Goal: Task Accomplishment & Management: Use online tool/utility

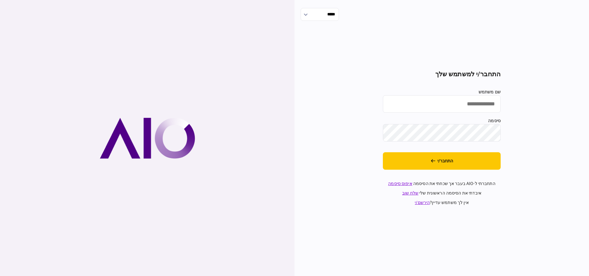
type input "*********"
click at [473, 108] on input "*********" at bounding box center [442, 103] width 118 height 17
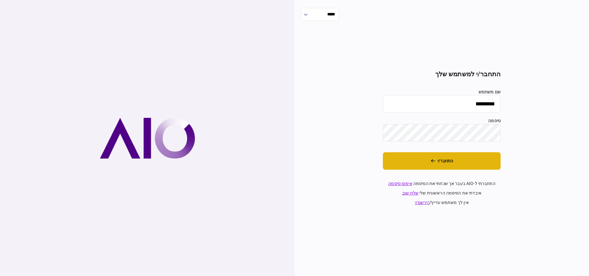
click at [458, 154] on button "התחבר/י" at bounding box center [442, 160] width 118 height 17
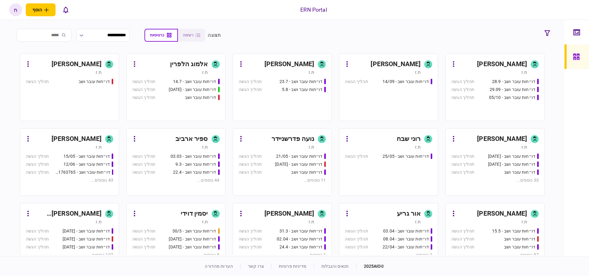
click at [377, 61] on div "[PERSON_NAME]" at bounding box center [386, 64] width 69 height 10
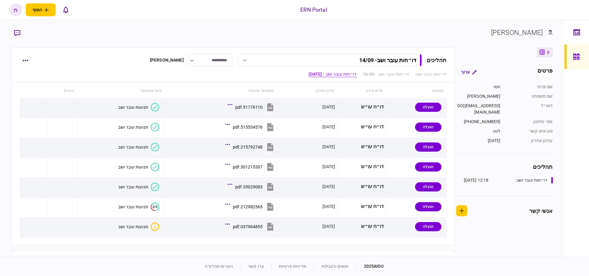
scroll to position [433, 0]
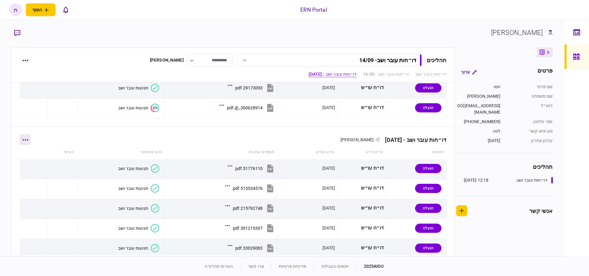
click at [25, 141] on button "button" at bounding box center [25, 139] width 11 height 11
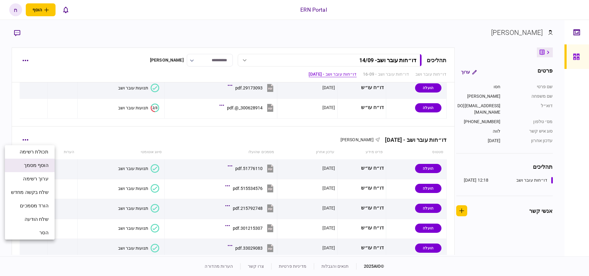
click at [48, 166] on span "הוסף מסמך" at bounding box center [36, 165] width 25 height 7
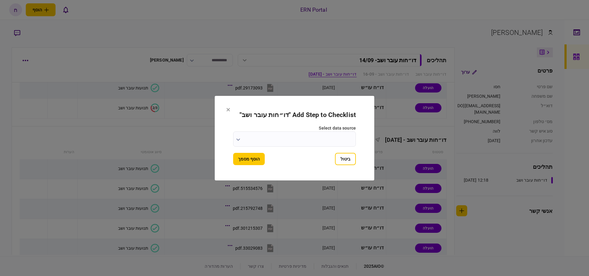
click at [305, 144] on input "select data source" at bounding box center [294, 139] width 123 height 15
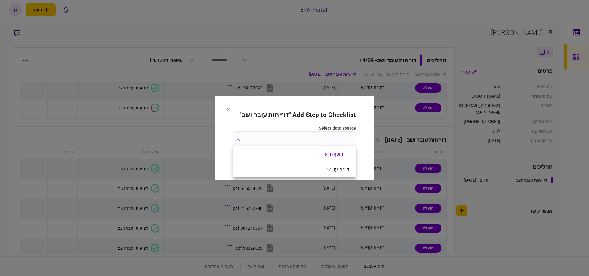
click at [306, 143] on div at bounding box center [294, 138] width 589 height 276
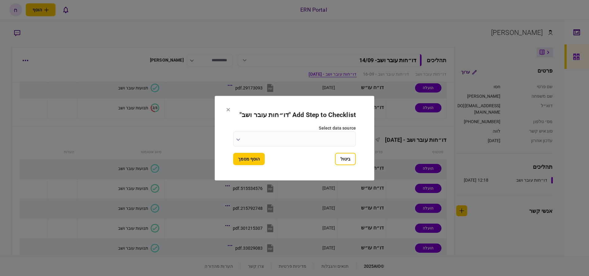
click at [272, 131] on div "select data source" at bounding box center [294, 136] width 123 height 22
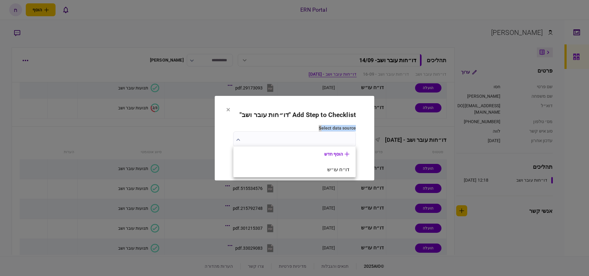
click at [255, 138] on div at bounding box center [294, 138] width 589 height 276
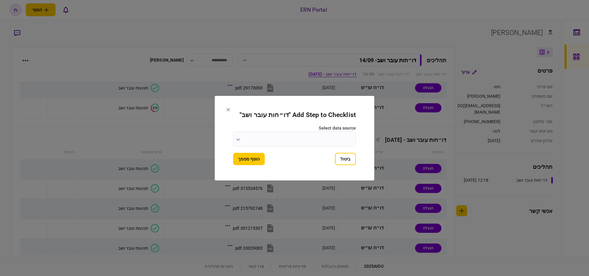
click at [255, 139] on input "select data source" at bounding box center [294, 139] width 123 height 15
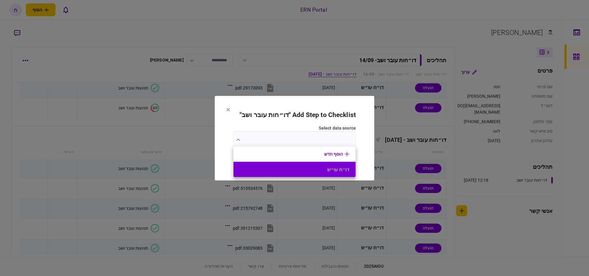
click at [288, 164] on li "דו״ח עו״ש" at bounding box center [294, 169] width 122 height 15
type input "*********"
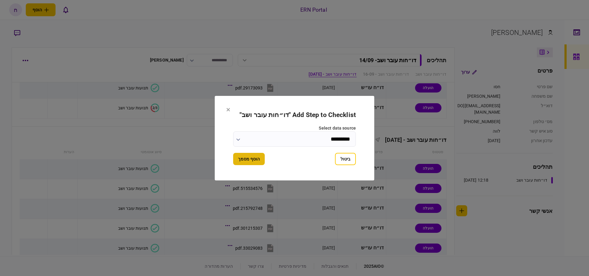
click at [265, 159] on button "הוסף מסמך" at bounding box center [249, 159] width 32 height 12
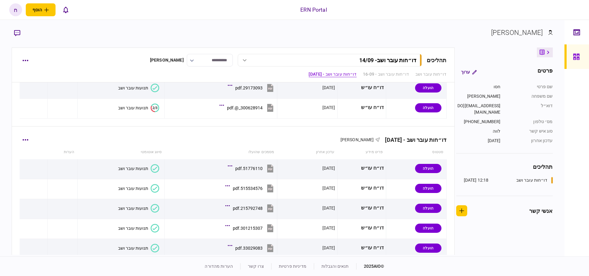
scroll to position [572, 0]
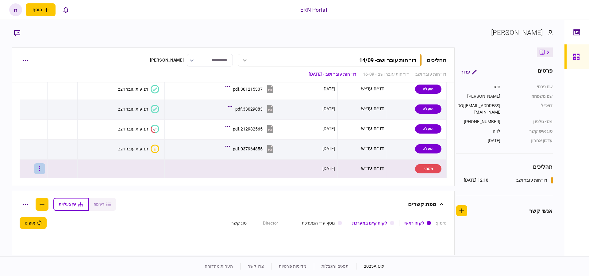
click at [45, 169] on button "button" at bounding box center [39, 168] width 11 height 11
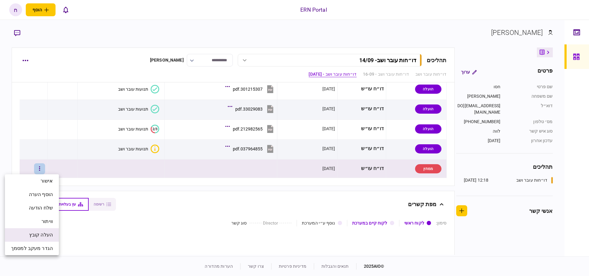
click at [42, 236] on span "העלה קובץ" at bounding box center [41, 235] width 24 height 7
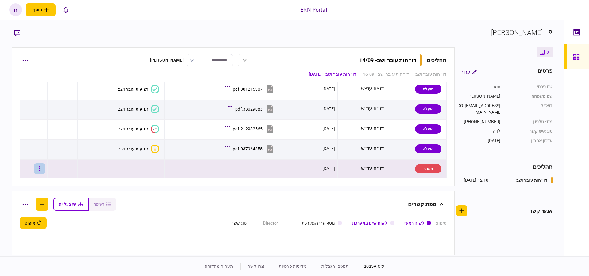
click at [45, 170] on button "button" at bounding box center [39, 168] width 11 height 11
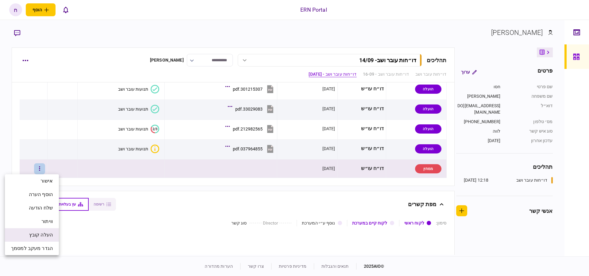
click at [43, 234] on span "העלה קובץ" at bounding box center [41, 235] width 24 height 7
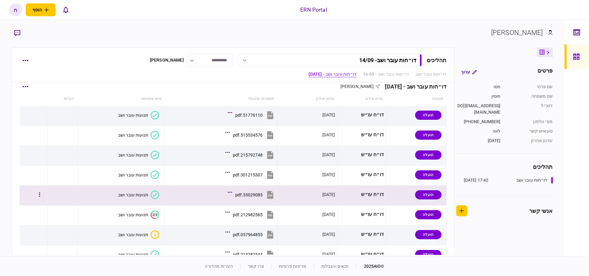
scroll to position [626, 0]
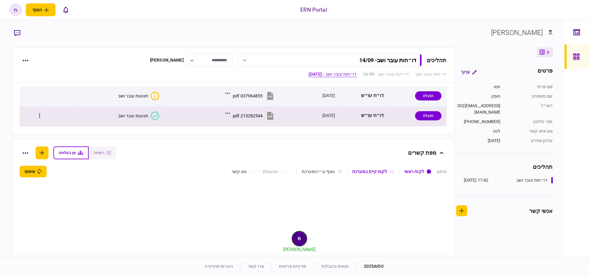
click at [151, 115] on icon at bounding box center [155, 116] width 9 height 9
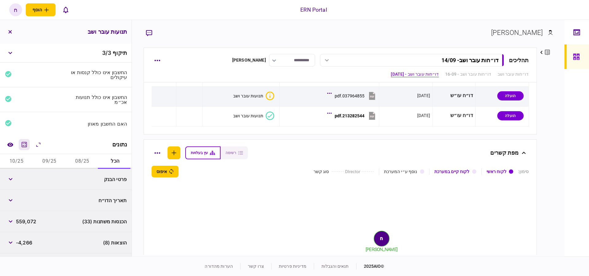
click at [26, 144] on icon "מחשבון" at bounding box center [24, 144] width 7 height 7
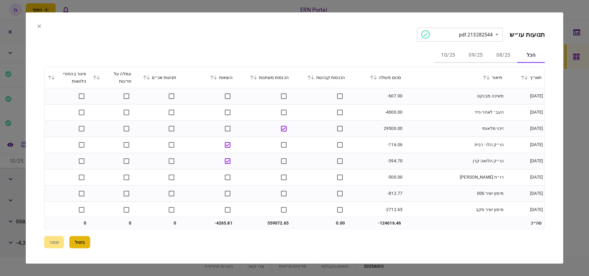
click at [82, 241] on button "ביטול" at bounding box center [79, 242] width 21 height 12
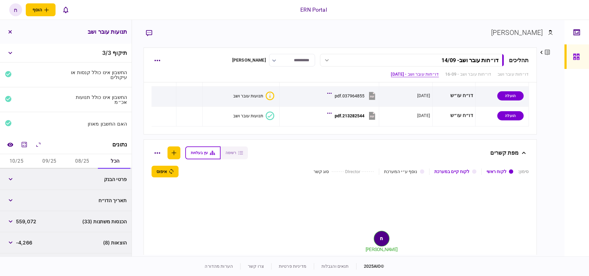
click at [80, 160] on button "08/25" at bounding box center [82, 161] width 33 height 15
click at [25, 177] on span "125,440" at bounding box center [26, 179] width 20 height 7
copy span "125,440"
click at [53, 160] on button "09/25" at bounding box center [49, 161] width 33 height 15
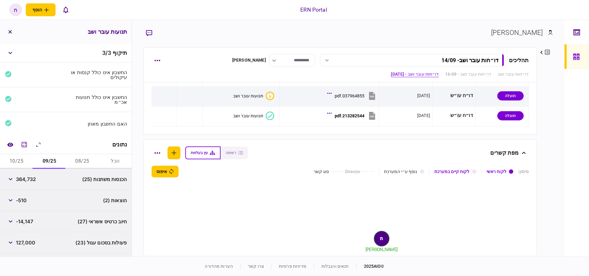
click at [29, 179] on span "364,732" at bounding box center [26, 179] width 20 height 7
copy span "364,732"
click at [22, 162] on button "10/25" at bounding box center [16, 161] width 33 height 15
click at [26, 174] on div "68,900" at bounding box center [19, 179] width 29 height 11
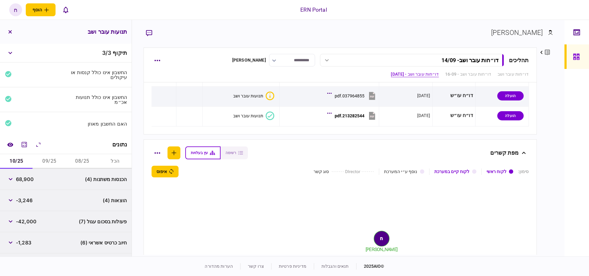
click at [26, 176] on span "68,900" at bounding box center [25, 179] width 18 height 7
copy div "68,900"
click at [77, 158] on button "08/25" at bounding box center [82, 161] width 33 height 15
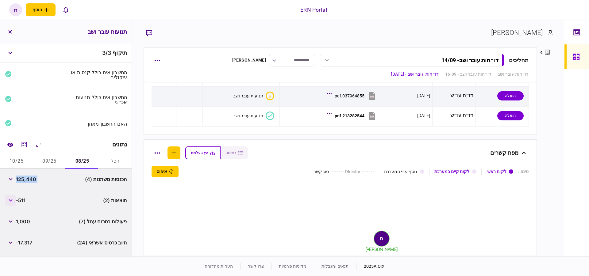
click at [11, 201] on button "button" at bounding box center [10, 200] width 11 height 11
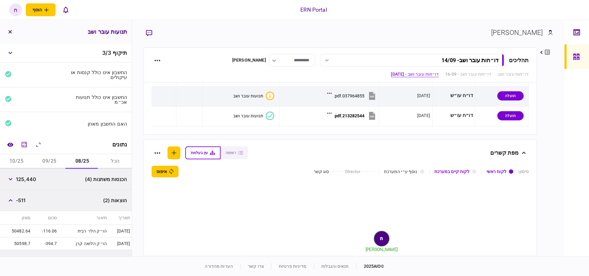
click at [24, 199] on span "-511" at bounding box center [21, 200] width 10 height 7
copy span "511"
click at [11, 198] on button "button" at bounding box center [10, 200] width 11 height 11
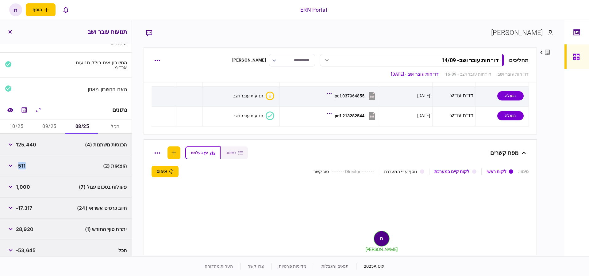
scroll to position [38, 0]
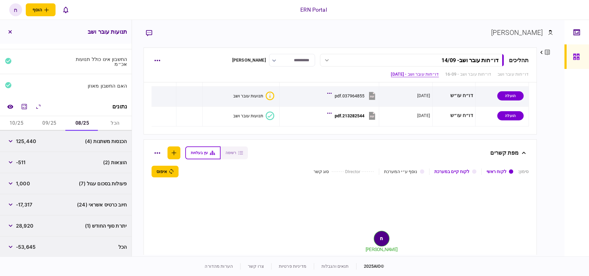
click at [27, 226] on span "28,920" at bounding box center [24, 225] width 17 height 7
copy span "28,920"
click at [55, 121] on button "09/25" at bounding box center [49, 123] width 33 height 15
click at [23, 164] on span "-510" at bounding box center [21, 162] width 11 height 7
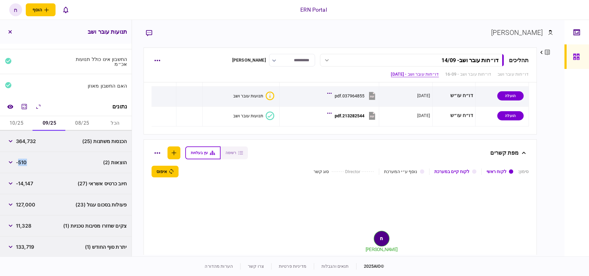
click at [23, 164] on span "-510" at bounding box center [21, 162] width 11 height 7
copy span "510"
click at [18, 199] on div "127,000" at bounding box center [20, 204] width 30 height 11
click at [14, 201] on button "button" at bounding box center [10, 204] width 11 height 11
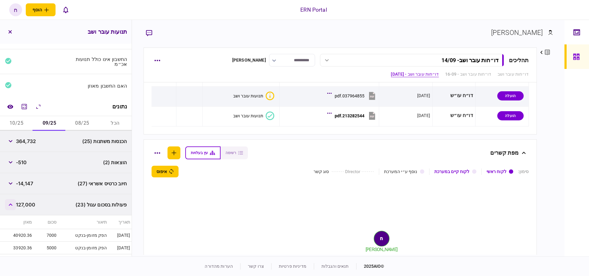
click at [14, 201] on button "button" at bounding box center [10, 204] width 11 height 11
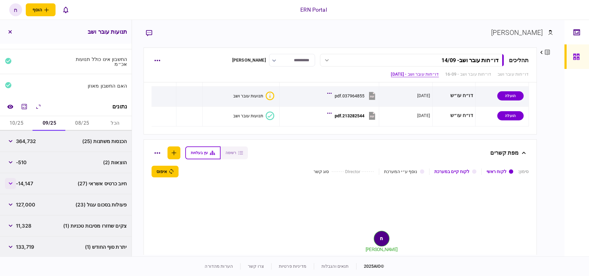
click at [12, 184] on button "button" at bounding box center [10, 183] width 11 height 11
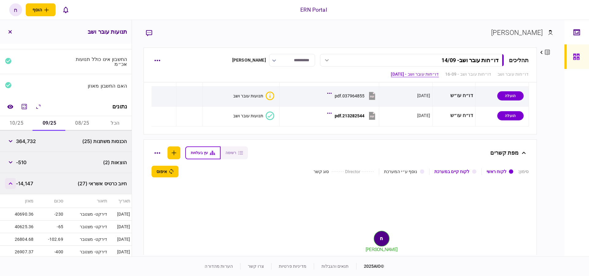
click at [12, 184] on button "button" at bounding box center [10, 183] width 11 height 11
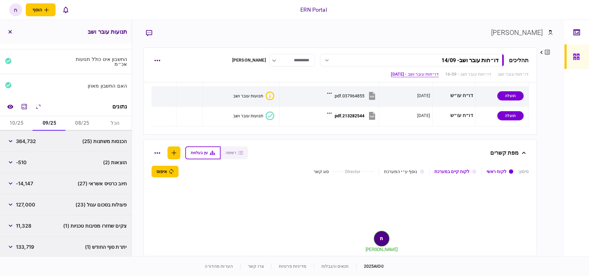
click at [31, 228] on span "11,328" at bounding box center [23, 225] width 15 height 7
click at [11, 225] on icon "button" at bounding box center [11, 226] width 4 height 2
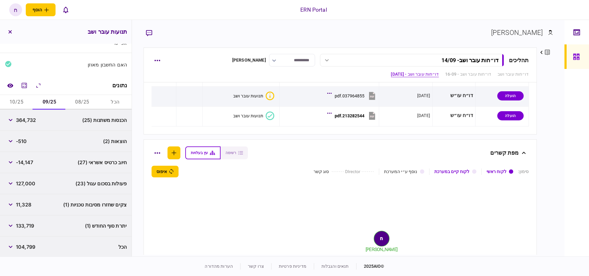
click at [27, 224] on span "133,719" at bounding box center [25, 225] width 18 height 7
copy span "133,719"
click at [23, 103] on button "10/25" at bounding box center [16, 102] width 33 height 15
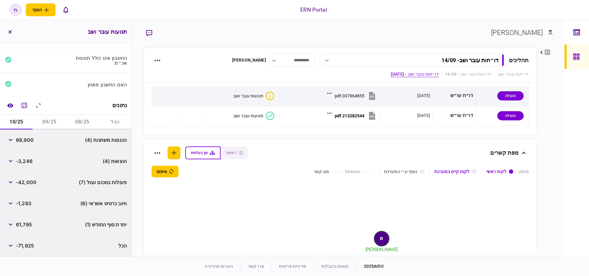
scroll to position [38, 0]
click at [12, 161] on icon "button" at bounding box center [11, 162] width 4 height 2
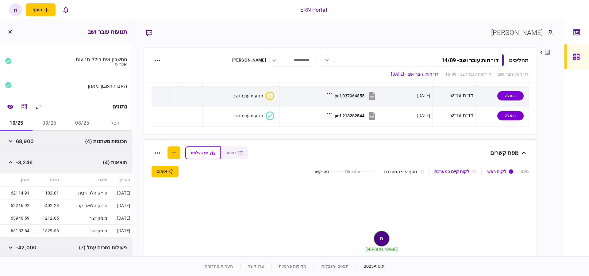
click at [18, 161] on span "-3,246" at bounding box center [24, 162] width 17 height 7
copy span "3,246"
click at [11, 161] on icon "button" at bounding box center [11, 162] width 4 height 2
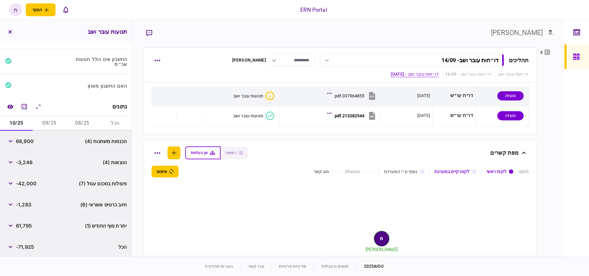
click at [26, 223] on span "61,795" at bounding box center [24, 225] width 16 height 7
copy span "61,795"
